Goal: Information Seeking & Learning: Find specific page/section

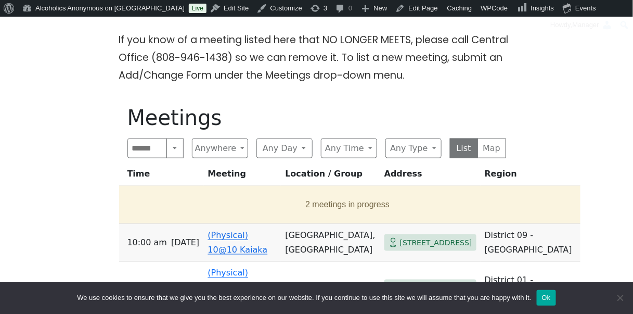
scroll to position [284, 0]
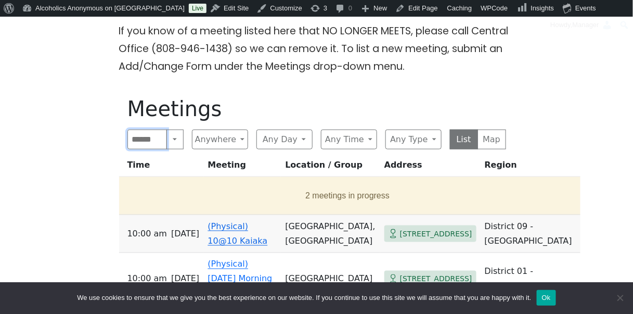
click at [144, 142] on input "Search" at bounding box center [147, 140] width 40 height 20
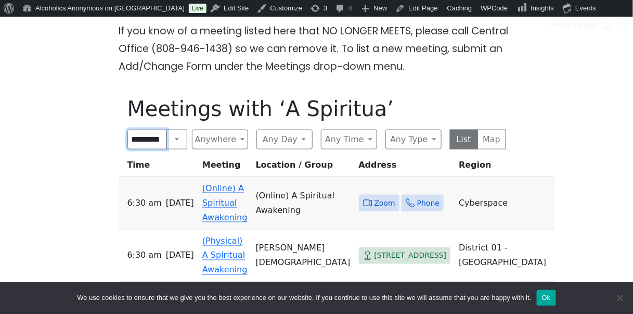
scroll to position [0, 9]
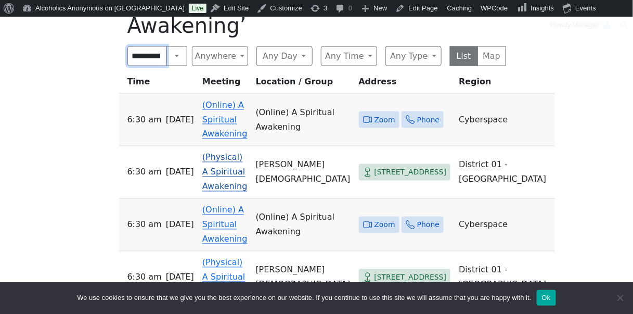
scroll to position [393, 0]
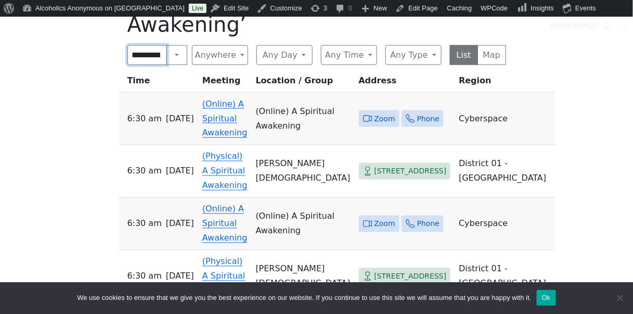
type input "**********"
click at [231, 108] on link "(Online) A Spiritual Awakening" at bounding box center [224, 118] width 45 height 39
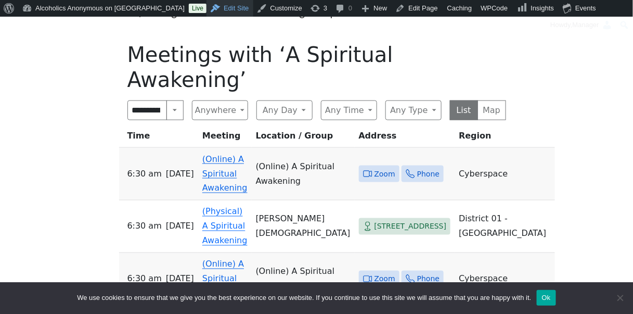
scroll to position [393, 0]
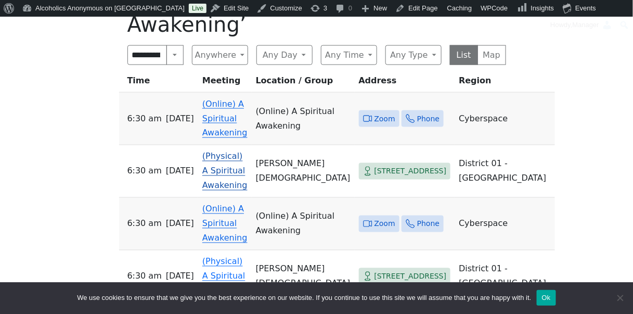
click at [238, 151] on link "(Physical) A Spiritual Awakening" at bounding box center [224, 170] width 45 height 39
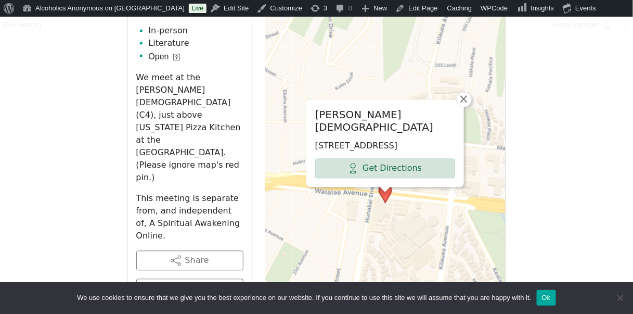
scroll to position [496, 0]
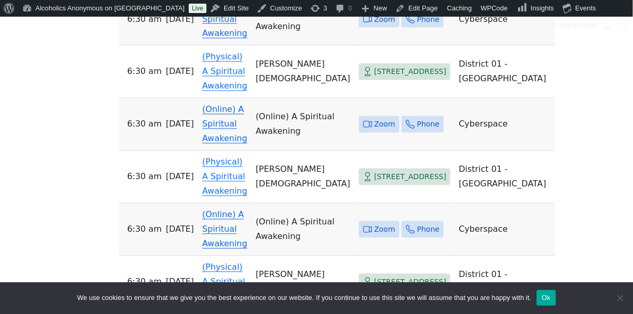
scroll to position [494, 0]
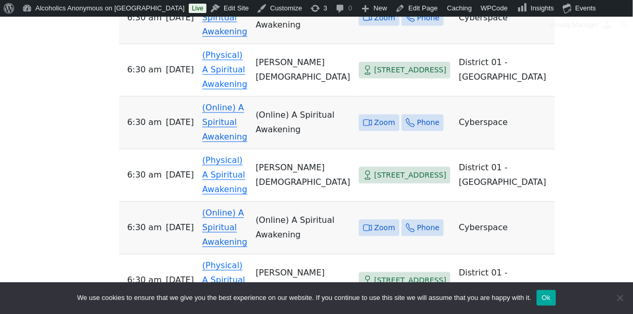
click at [237, 103] on link "(Online) A Spiritual Awakening" at bounding box center [224, 122] width 45 height 39
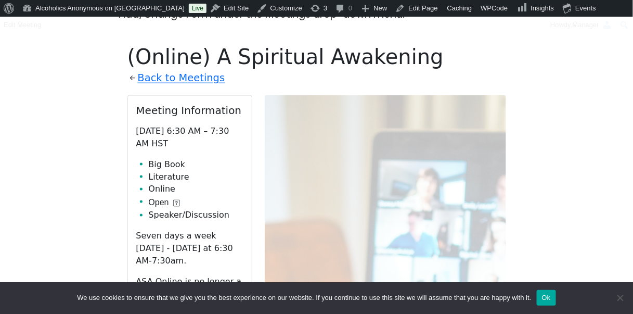
scroll to position [337, 0]
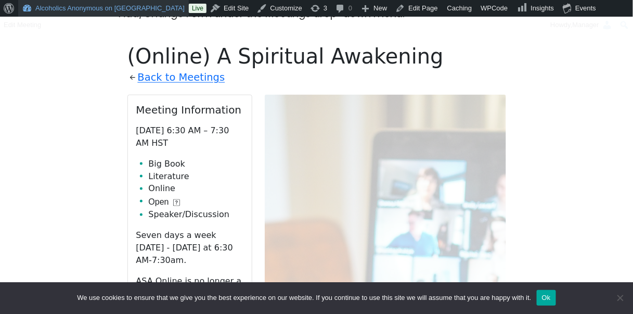
scroll to position [494, 0]
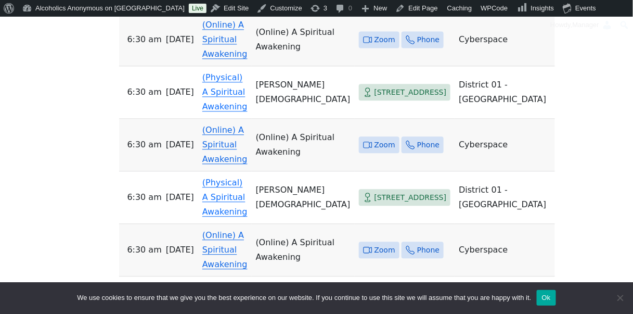
click at [241, 131] on link "(Online) A Spiritual Awakening" at bounding box center [224, 144] width 45 height 39
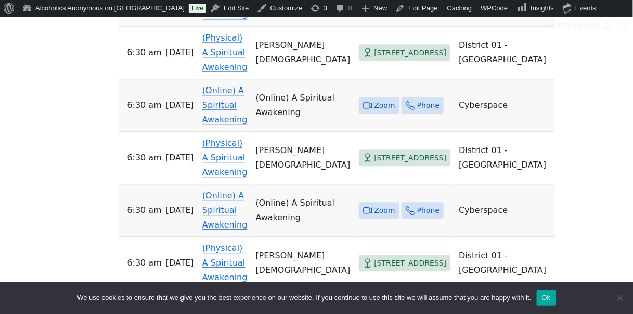
scroll to position [614, 0]
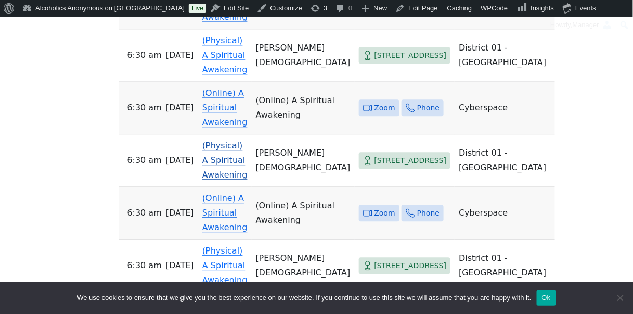
click at [234, 140] on link "(Physical) A Spiritual Awakening" at bounding box center [224, 159] width 45 height 39
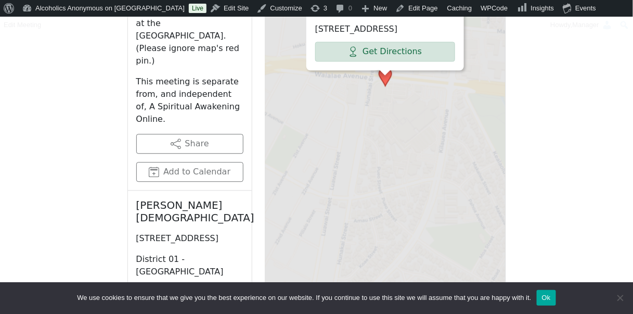
scroll to position [338, 0]
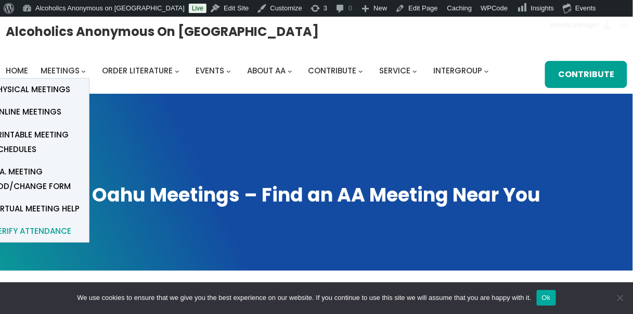
click at [36, 228] on span "verify attendance" at bounding box center [32, 231] width 79 height 15
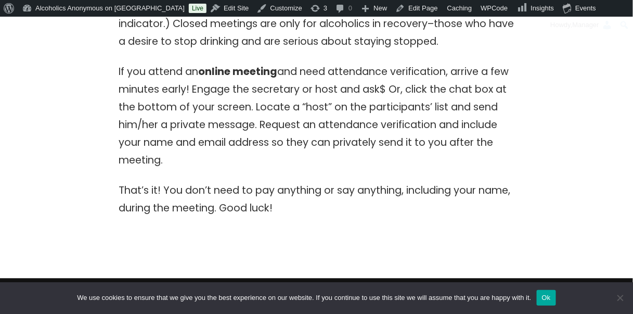
scroll to position [491, 0]
